Goal: Entertainment & Leisure: Consume media (video, audio)

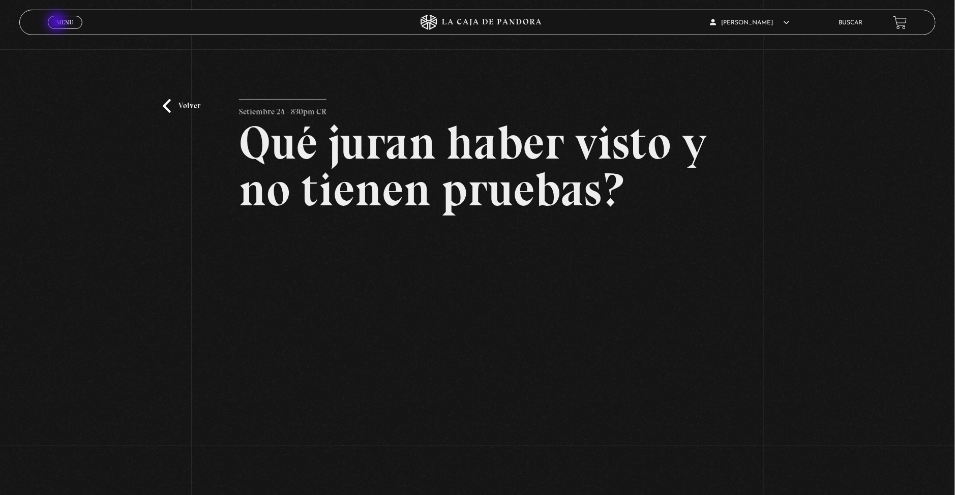
click at [57, 23] on span "Menu" at bounding box center [64, 22] width 17 height 6
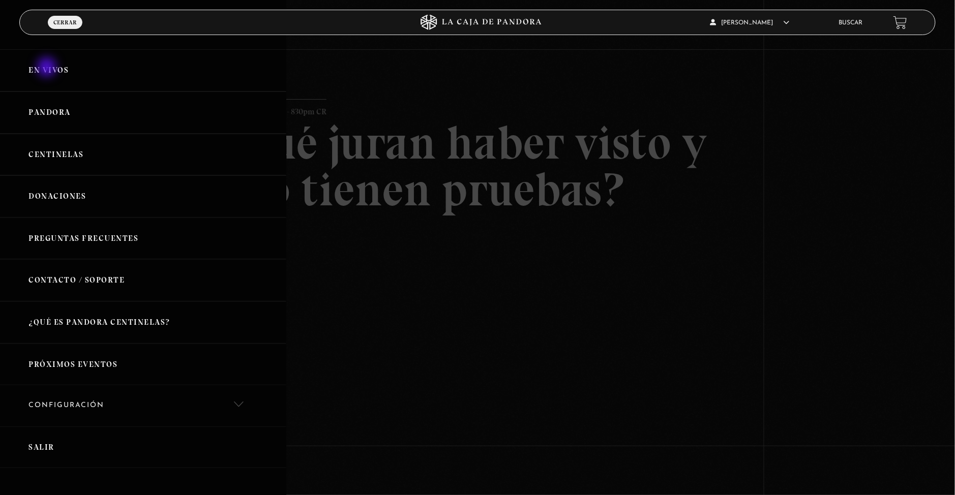
click at [48, 72] on link "En vivos" at bounding box center [143, 70] width 286 height 42
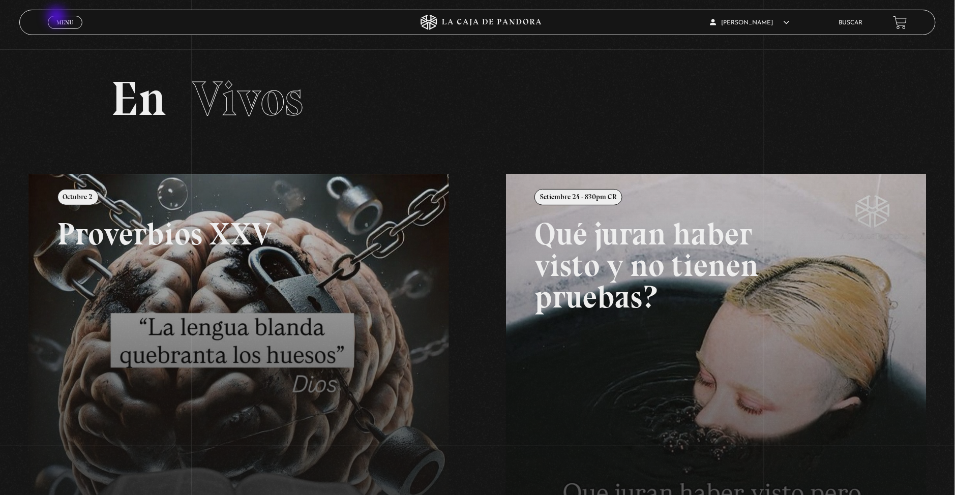
click at [57, 19] on span "Menu" at bounding box center [64, 22] width 17 height 6
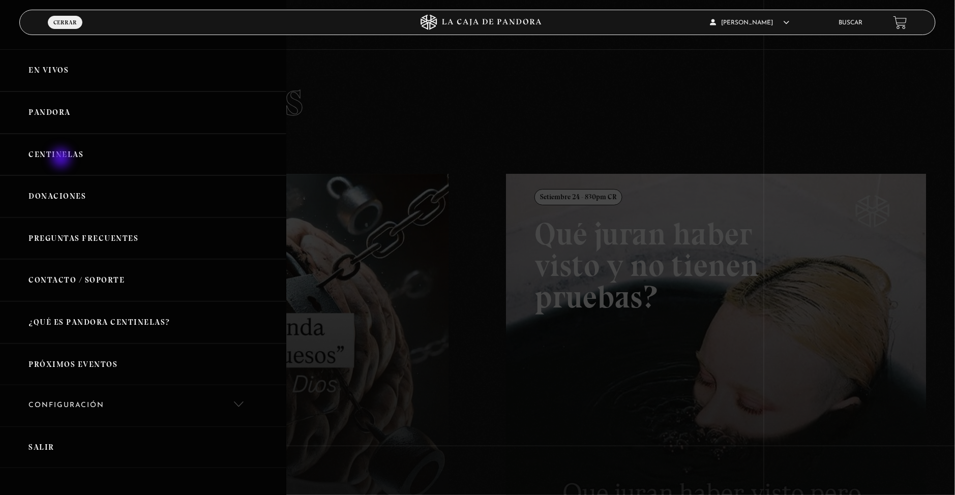
click at [62, 159] on link "Centinelas" at bounding box center [143, 155] width 286 height 42
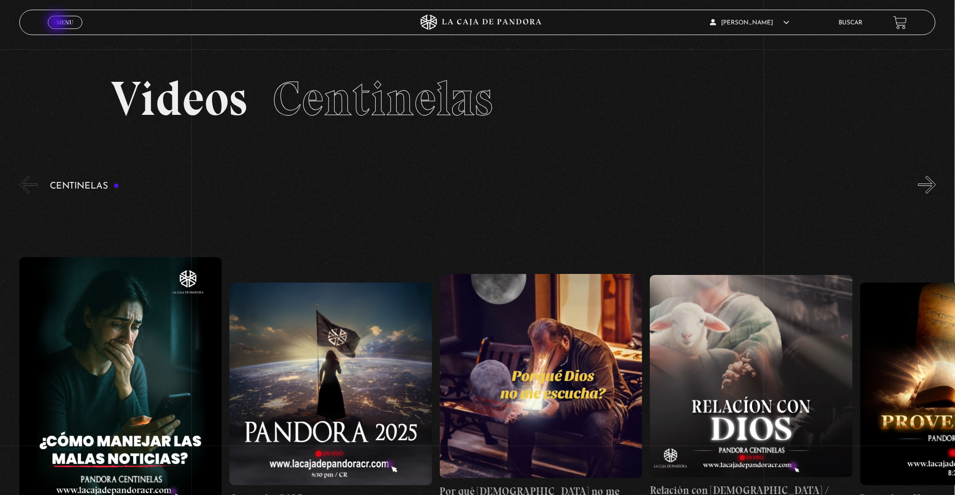
click at [58, 23] on span "Menu" at bounding box center [64, 22] width 17 height 6
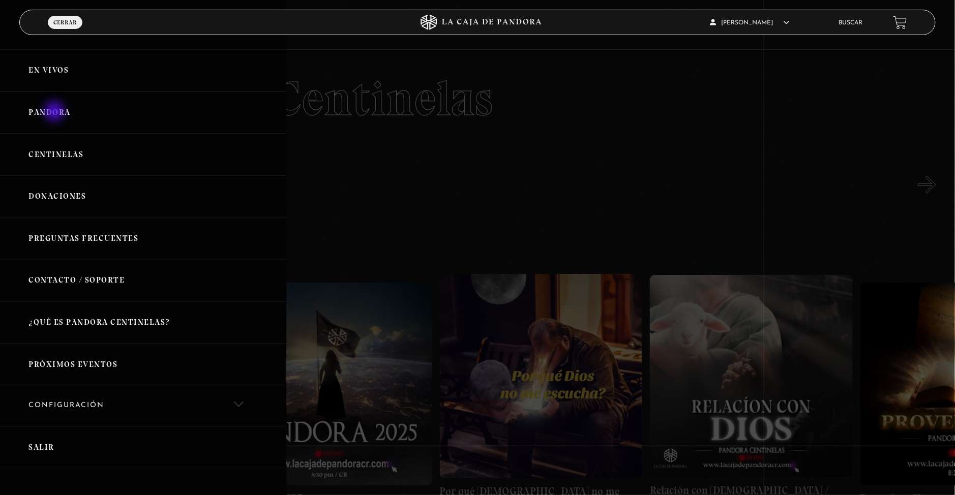
click at [55, 112] on link "Pandora" at bounding box center [143, 113] width 286 height 42
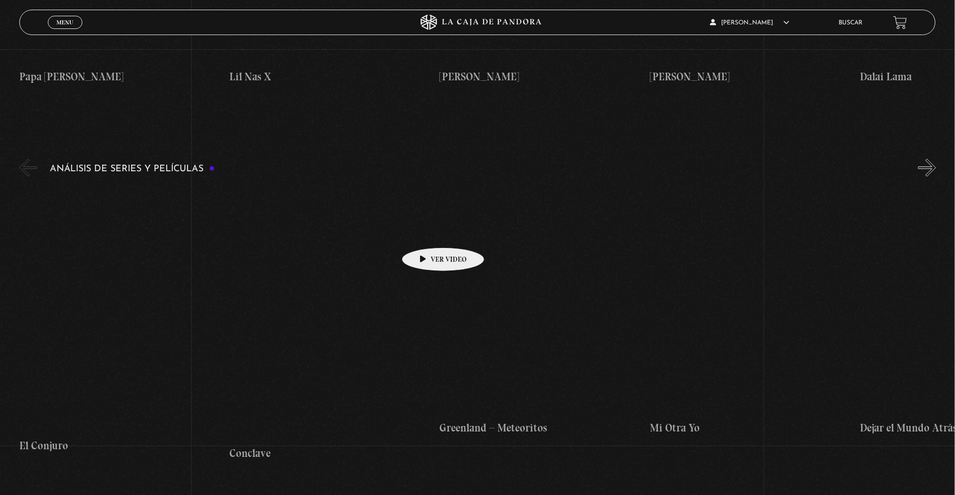
scroll to position [2101, 0]
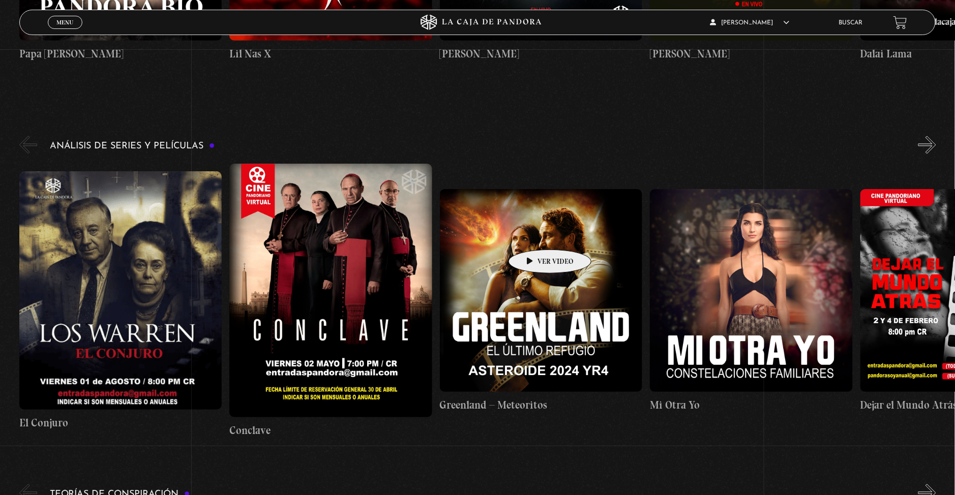
click at [536, 232] on figure at bounding box center [541, 291] width 203 height 203
